Goal: Task Accomplishment & Management: Manage account settings

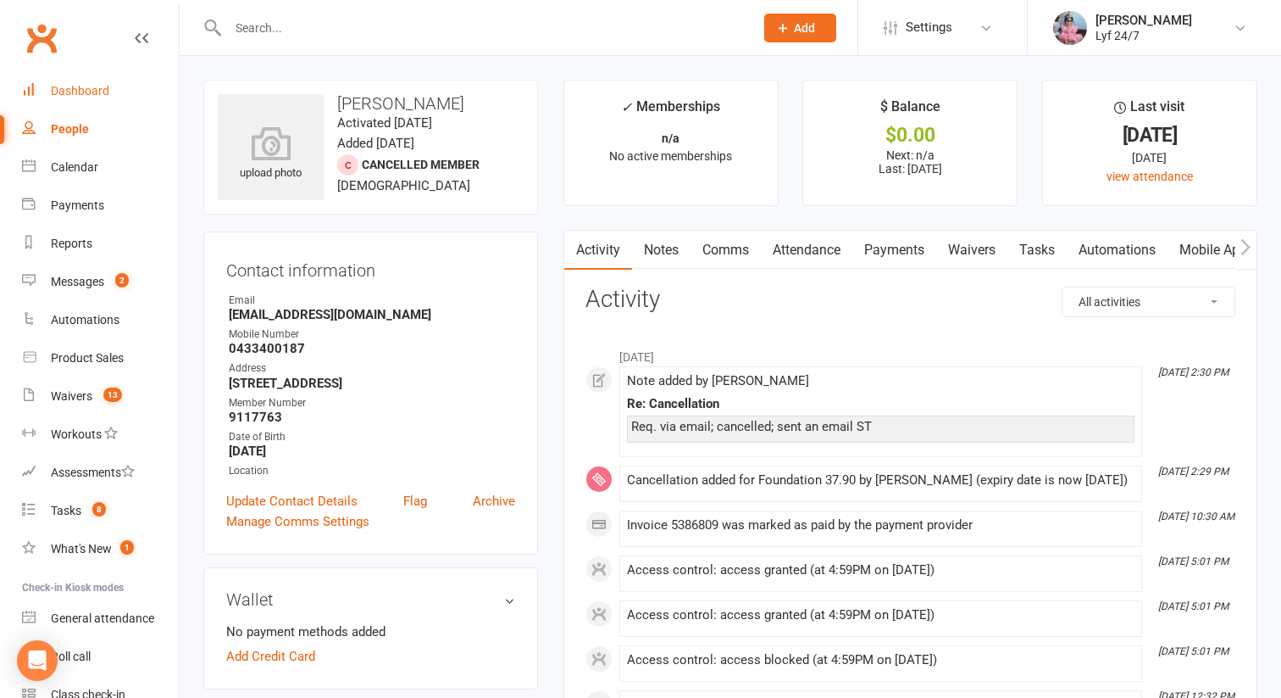
click at [68, 92] on div "Dashboard" at bounding box center [80, 91] width 58 height 14
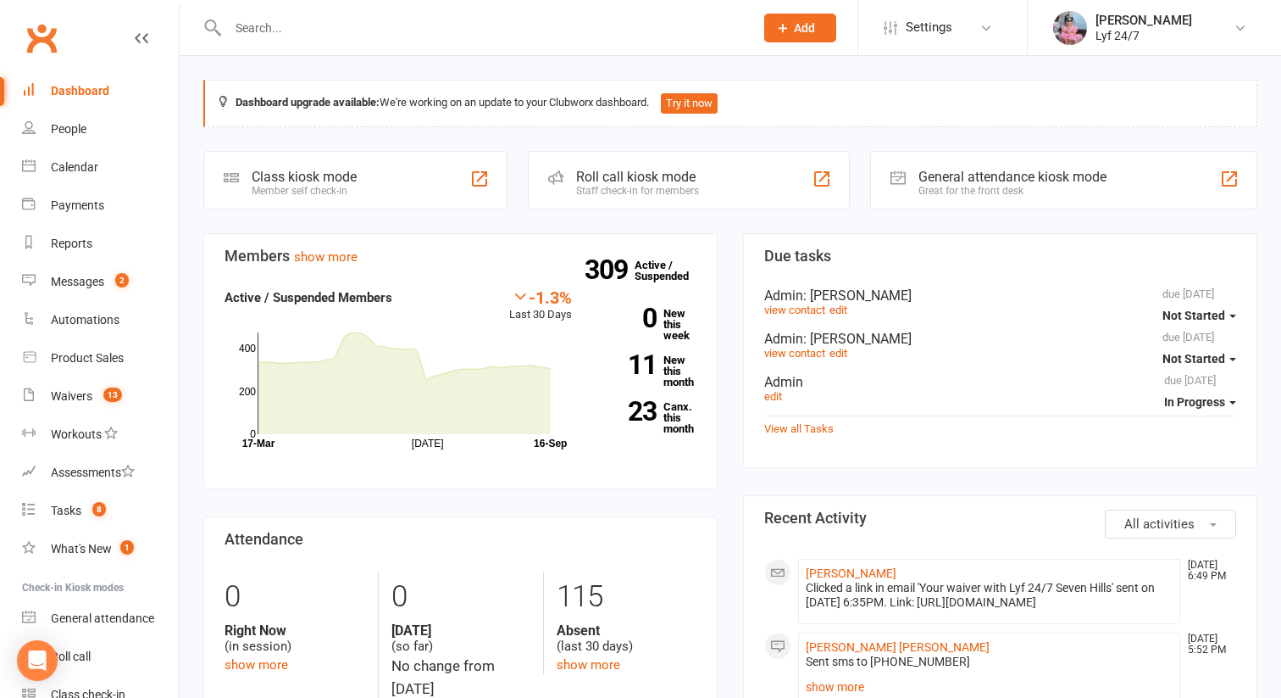
click at [90, 92] on div "Dashboard" at bounding box center [80, 91] width 58 height 14
click at [255, 19] on input "text" at bounding box center [483, 28] width 520 height 24
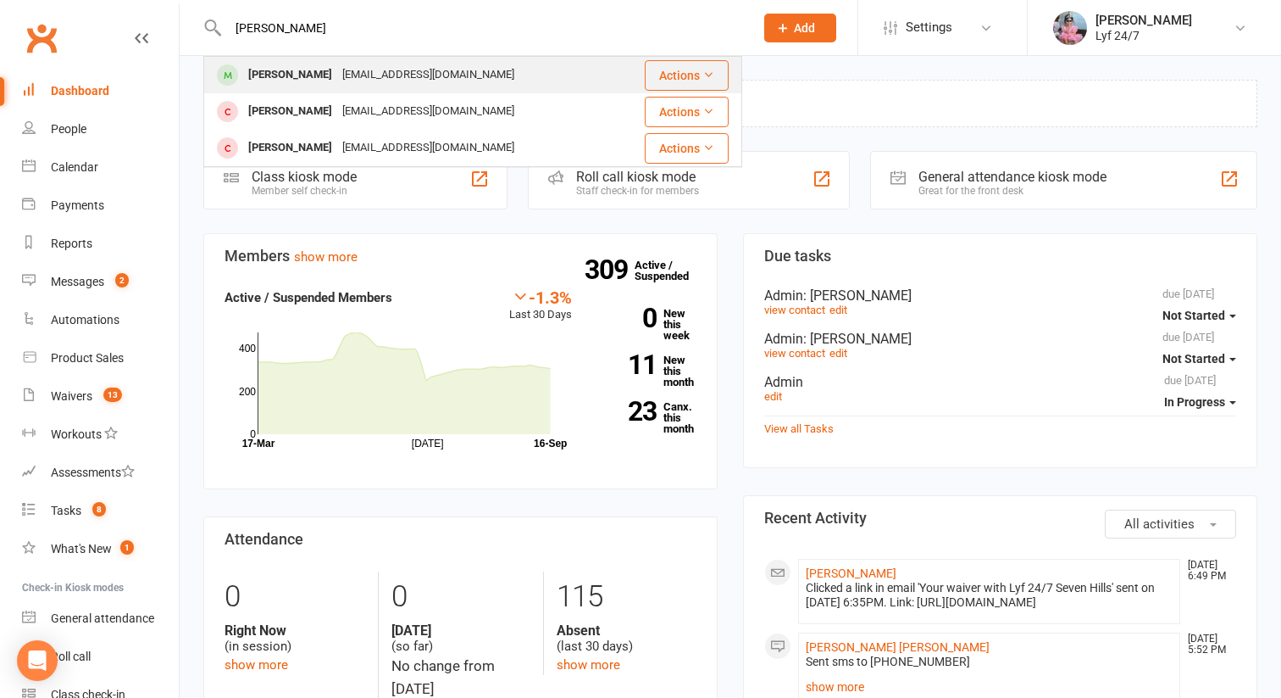
type input "[PERSON_NAME]"
click at [304, 71] on div "[PERSON_NAME]" at bounding box center [290, 75] width 94 height 25
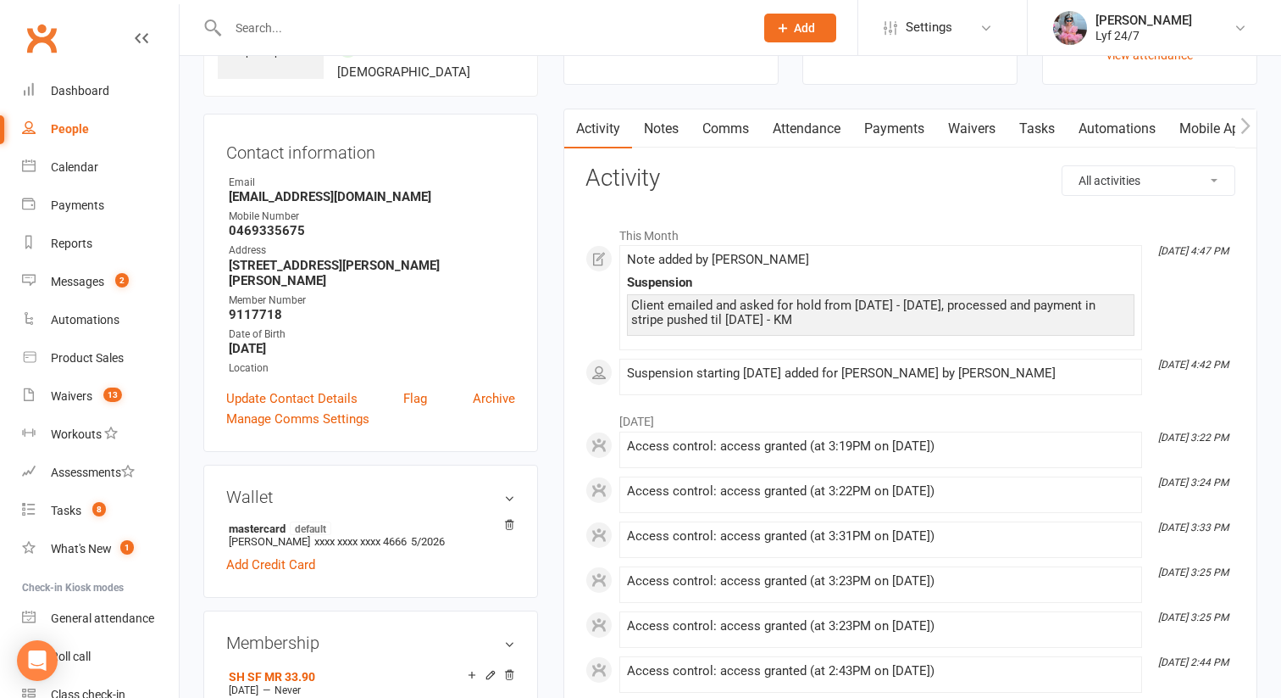
scroll to position [125, 0]
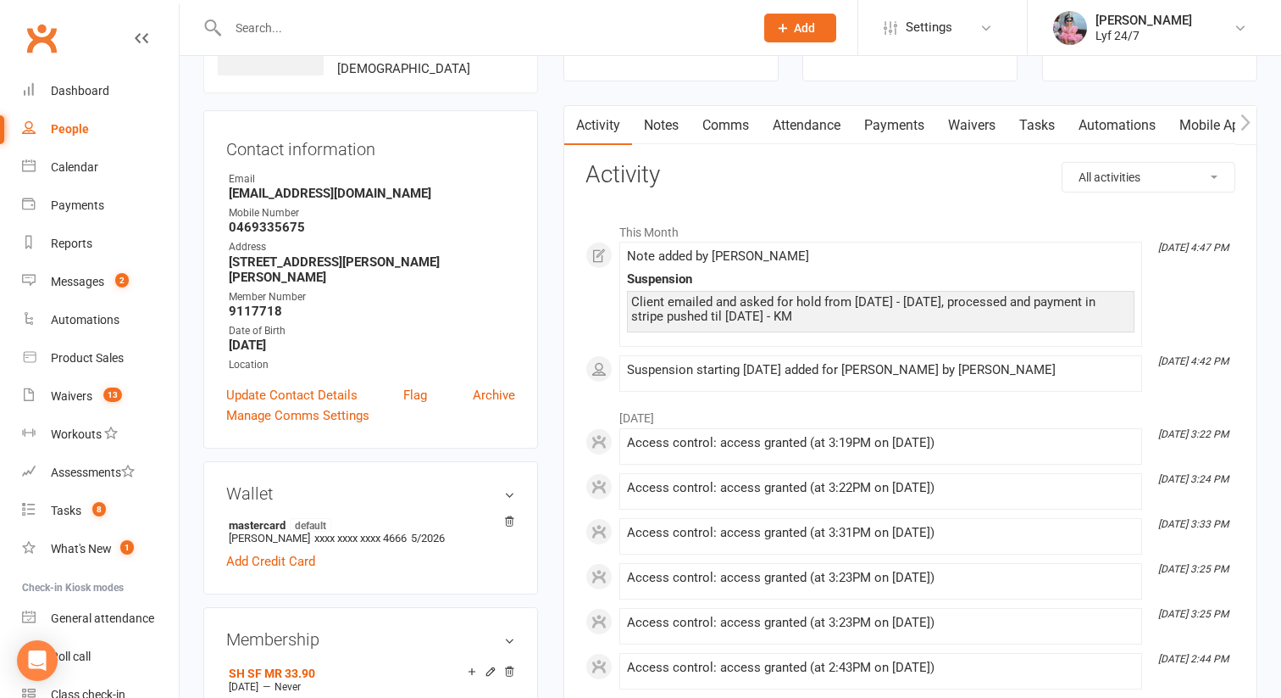
click at [655, 125] on link "Notes" at bounding box center [661, 125] width 58 height 39
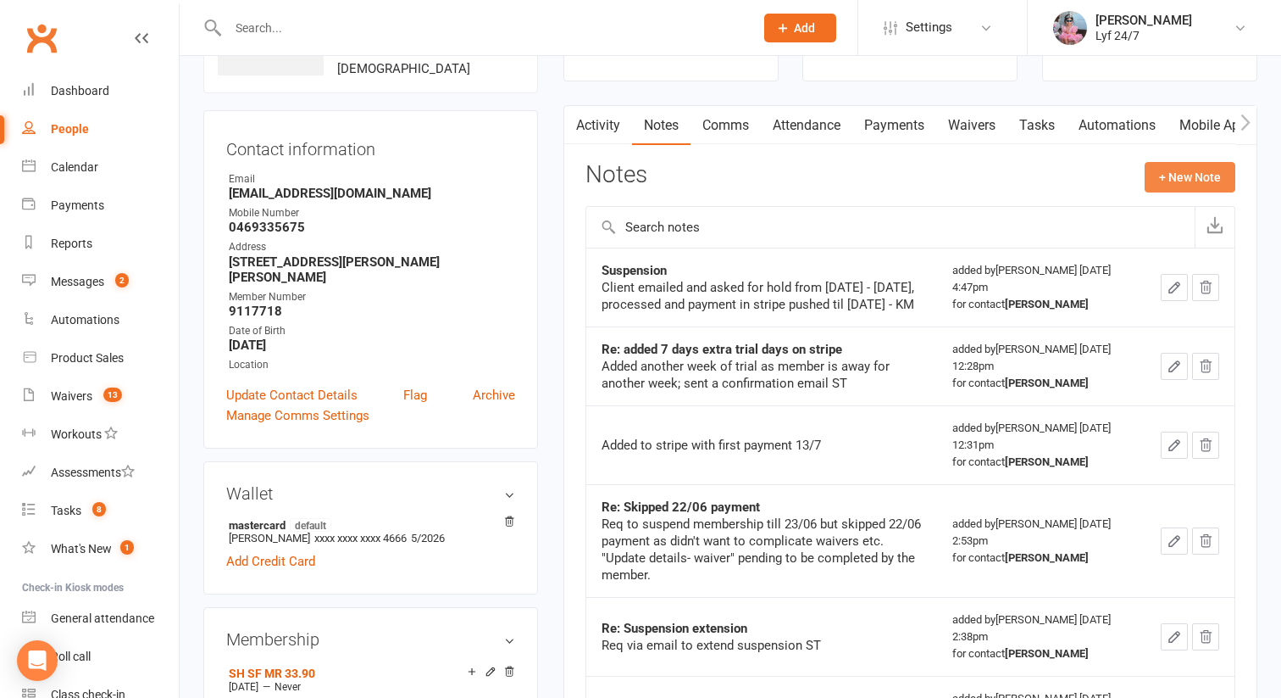
click at [1169, 175] on button "+ New Note" at bounding box center [1190, 177] width 91 height 31
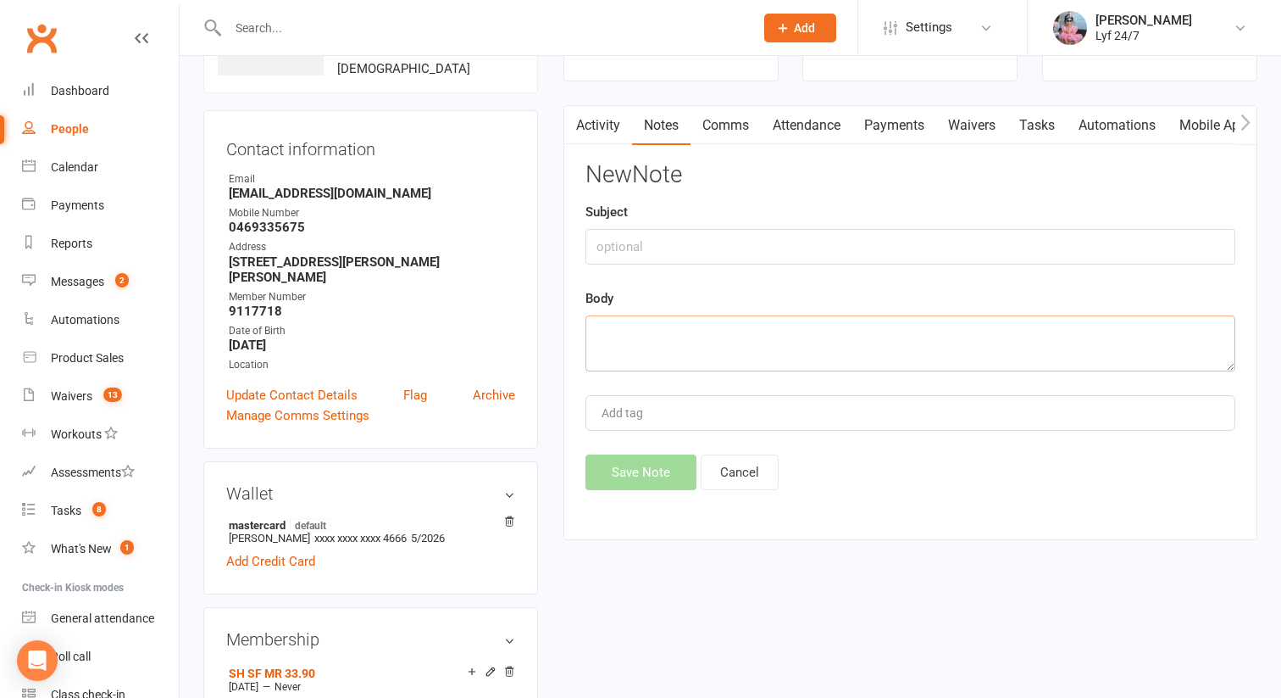
click at [650, 347] on textarea at bounding box center [911, 343] width 650 height 56
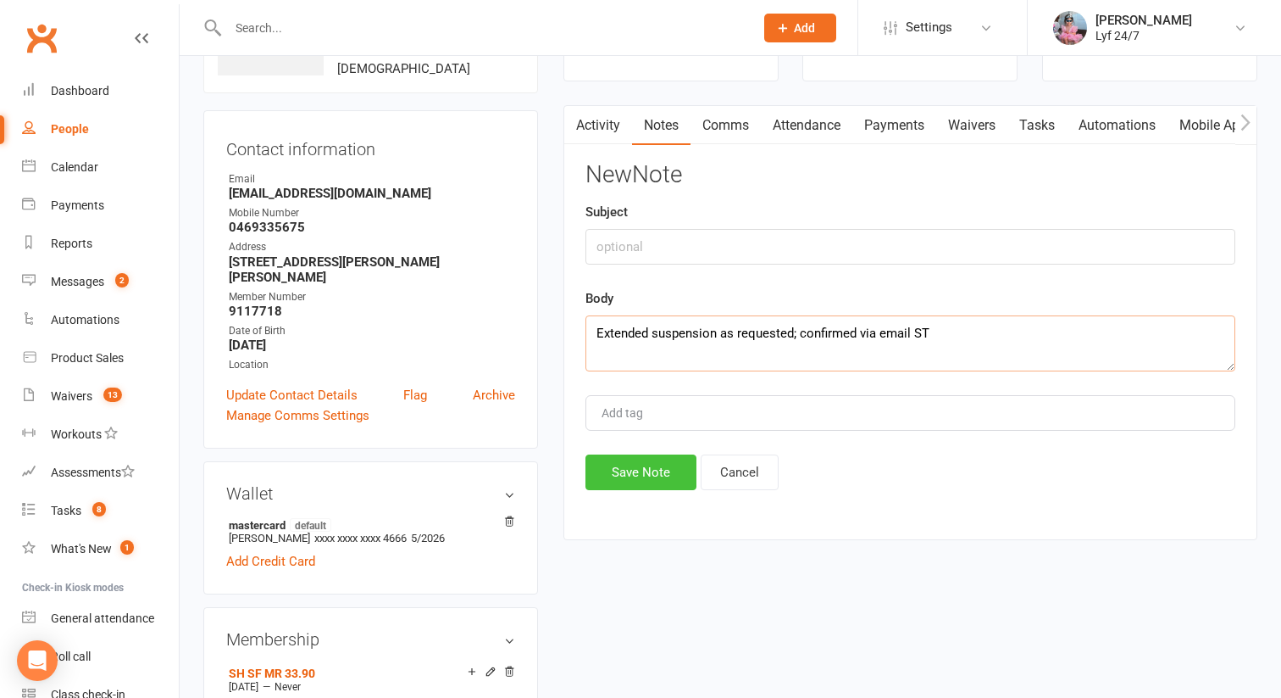
type textarea "Extended suspension as requested; confirmed via email ST"
click at [663, 470] on button "Save Note" at bounding box center [641, 472] width 111 height 36
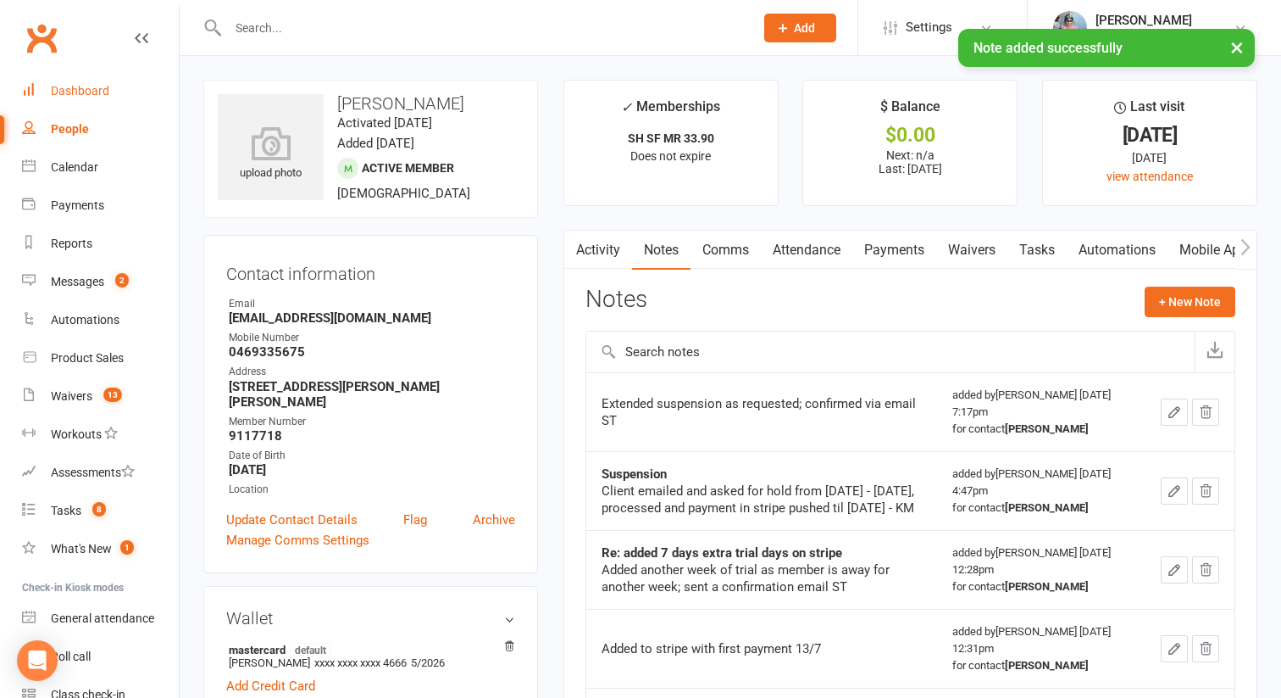
click at [121, 85] on link "Dashboard" at bounding box center [100, 91] width 157 height 38
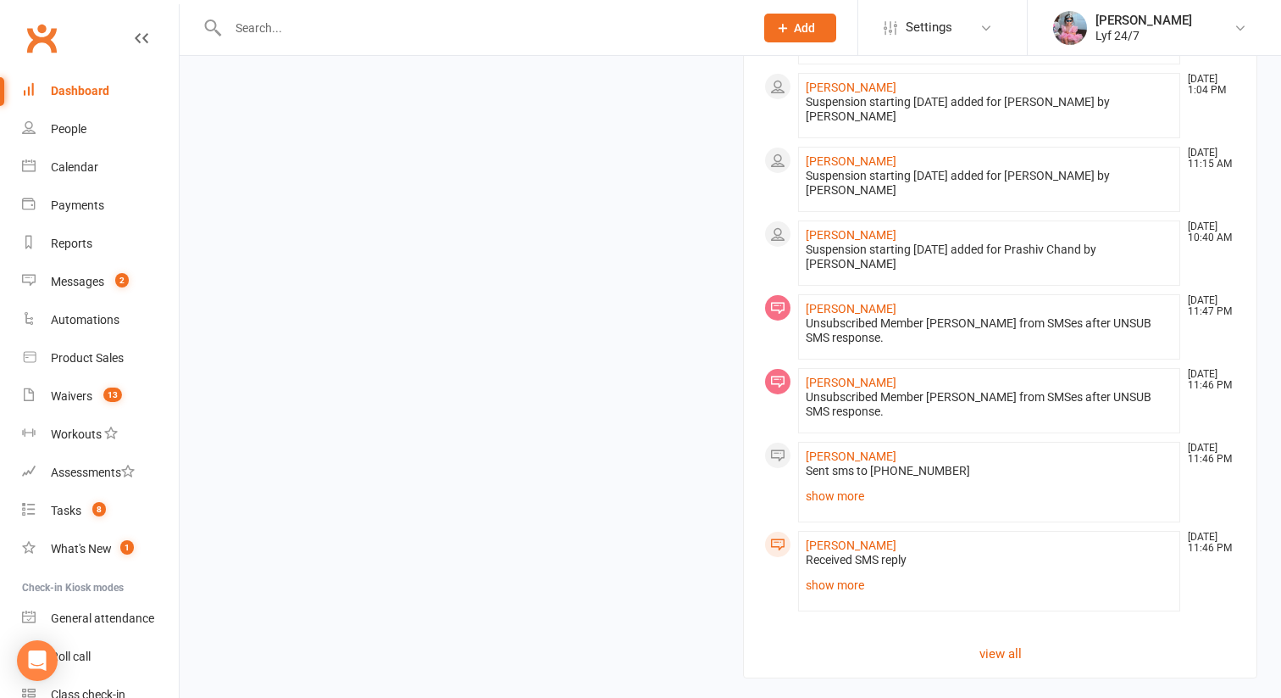
scroll to position [1625, 0]
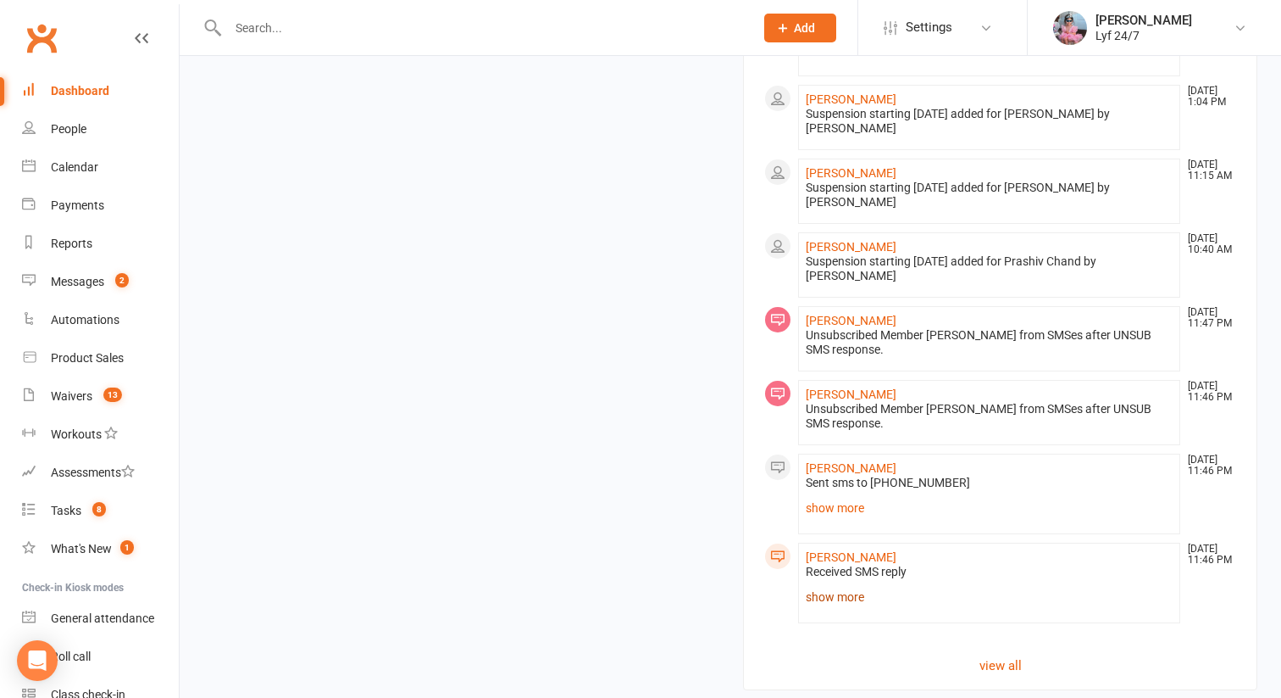
click at [845, 609] on link "show more" at bounding box center [989, 597] width 367 height 24
